Goal: Complete application form: Complete application form

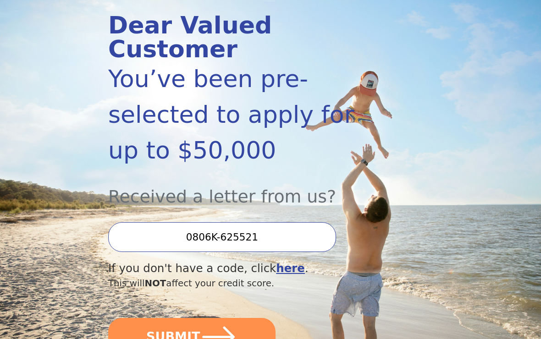
scroll to position [111, 0]
click at [210, 327] on icon "submit" at bounding box center [218, 337] width 33 height 21
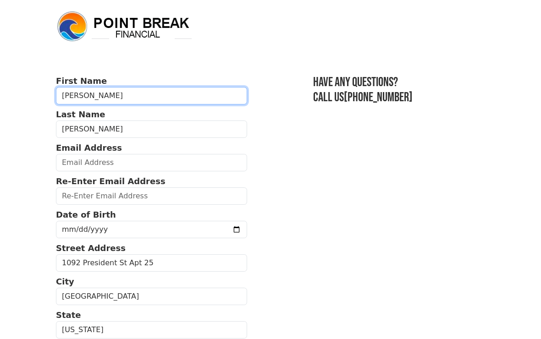
click at [104, 89] on input "Ann" at bounding box center [151, 95] width 191 height 17
click at [95, 94] on input "Ann" at bounding box center [151, 95] width 191 height 17
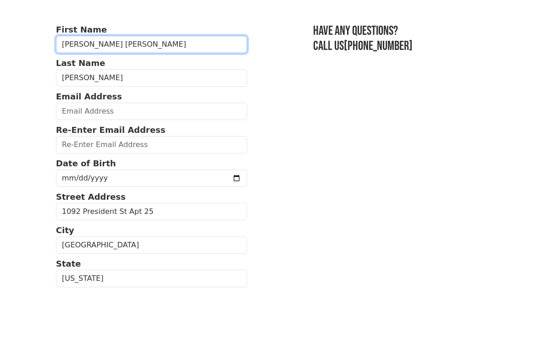
type input "Ann Marie"
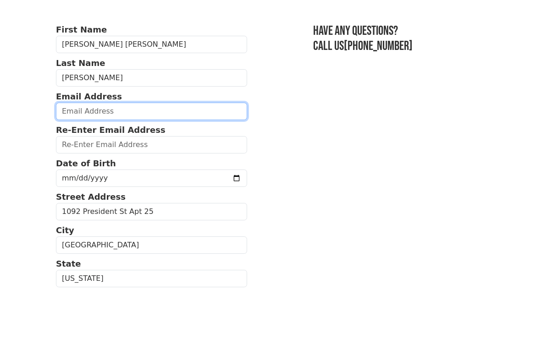
click at [72, 154] on input "email" at bounding box center [151, 162] width 191 height 17
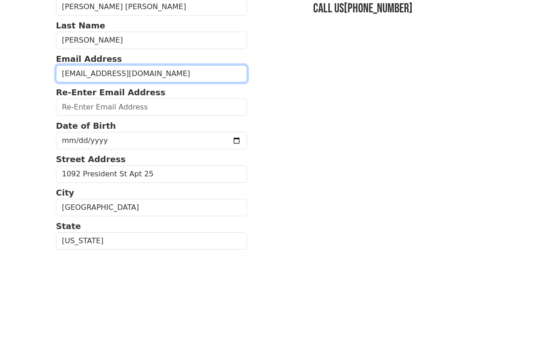
type input "amcw1960@gmail.com"
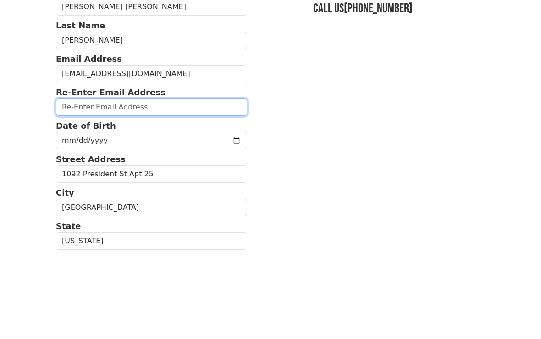
click at [80, 188] on input "email" at bounding box center [151, 196] width 191 height 17
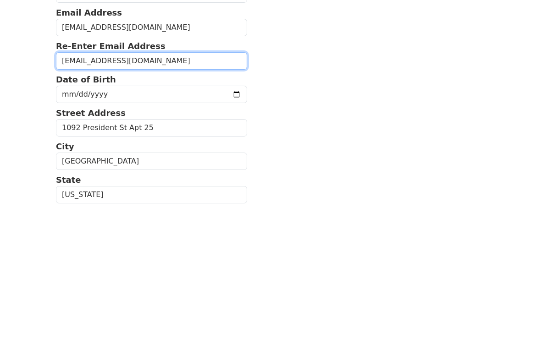
type input "amcw1960@gmail.com"
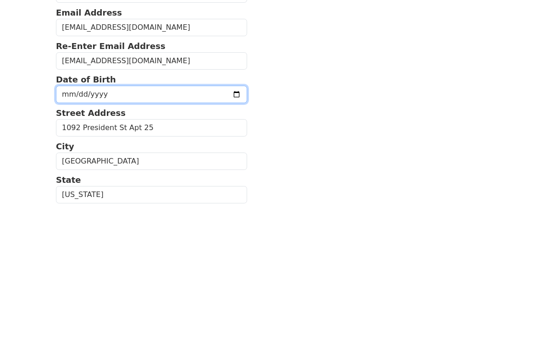
click at [72, 221] on input "date" at bounding box center [151, 229] width 191 height 17
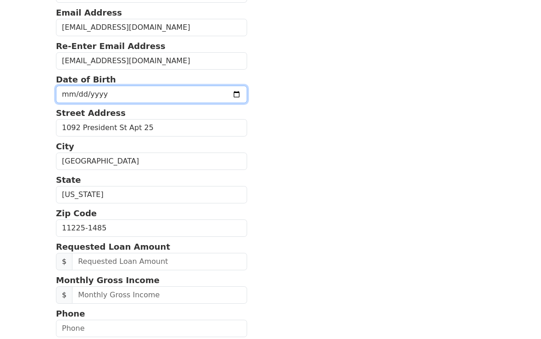
type input "1960-03-27"
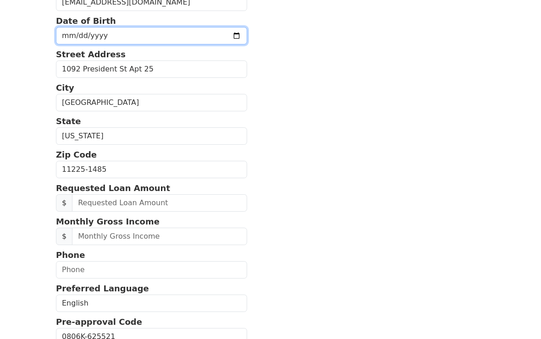
scroll to position [195, 0]
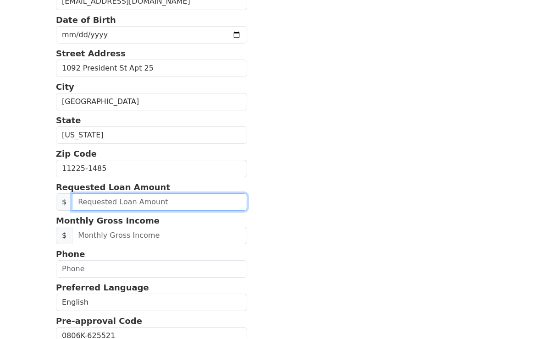
click at [172, 201] on input "text" at bounding box center [159, 202] width 175 height 17
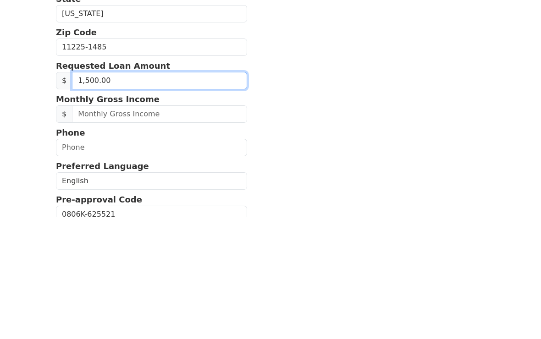
type input "15,000.00"
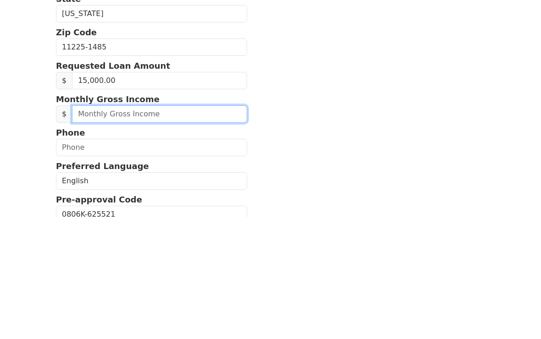
click at [167, 228] on input "text" at bounding box center [159, 236] width 175 height 17
type input "3,000.00"
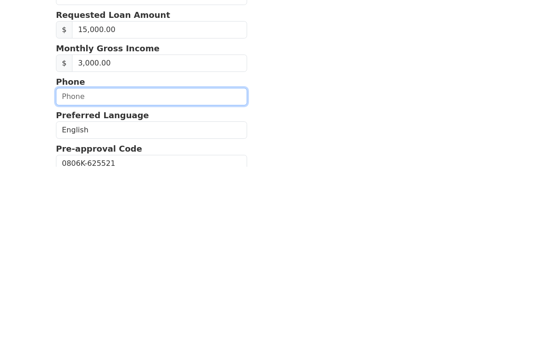
click at [94, 261] on input "text" at bounding box center [151, 269] width 191 height 17
type input "(636) 725-0759"
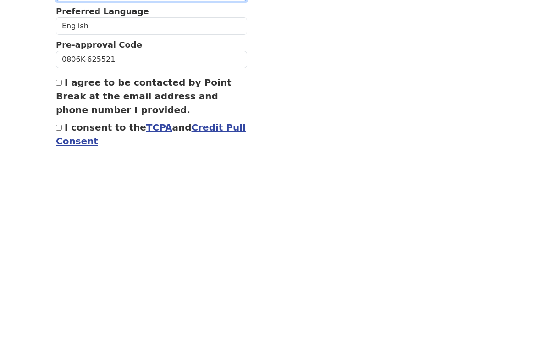
scroll to position [298, 0]
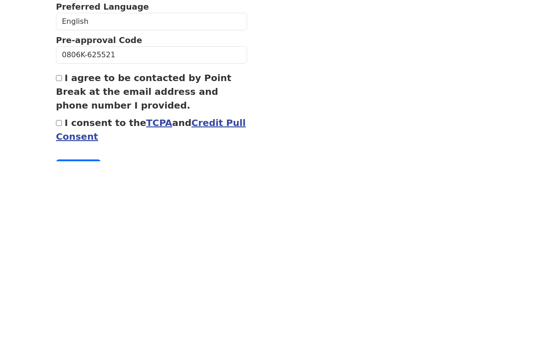
click at [61, 254] on input "I agree to be contacted by Point Break at the email address and phone number I …" at bounding box center [59, 257] width 6 height 6
checkbox input "true"
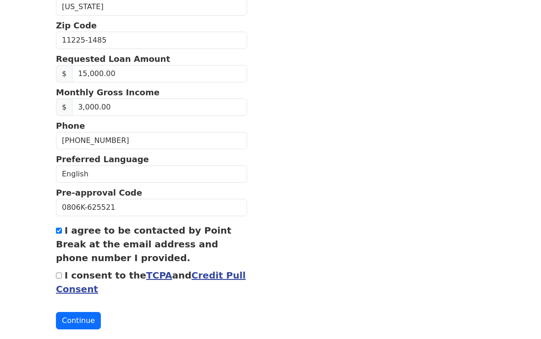
scroll to position [323, 0]
click at [78, 325] on button "Continue" at bounding box center [78, 321] width 45 height 17
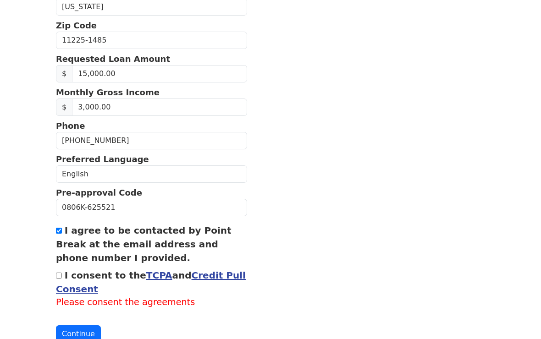
click at [57, 278] on input "I consent to the TCPA and Credit Pull Consent" at bounding box center [59, 276] width 6 height 6
checkbox input "true"
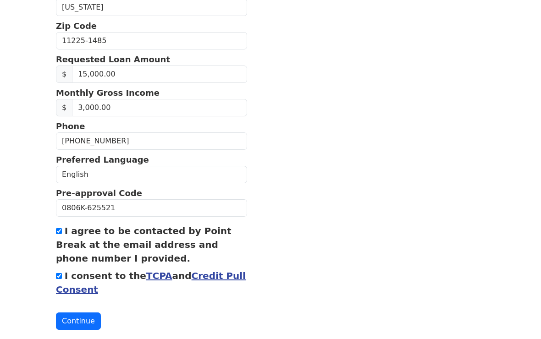
click at [77, 318] on button "Continue" at bounding box center [78, 321] width 45 height 17
